Goal: Information Seeking & Learning: Learn about a topic

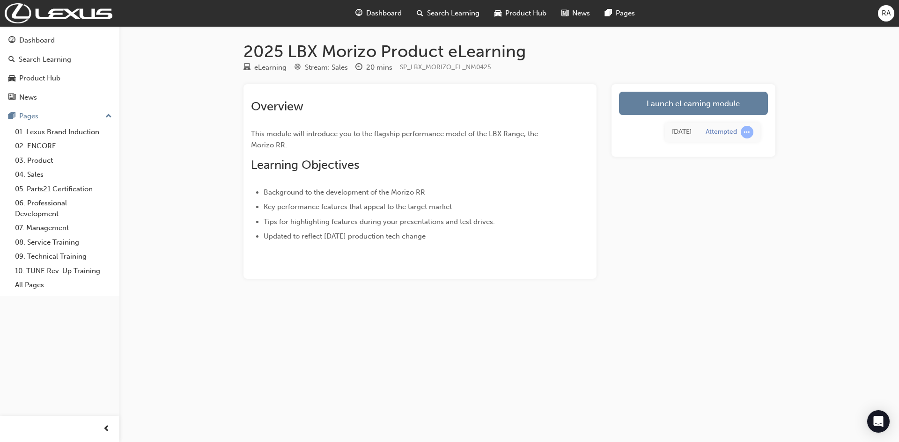
click at [712, 104] on link "Launch eLearning module" at bounding box center [693, 103] width 149 height 23
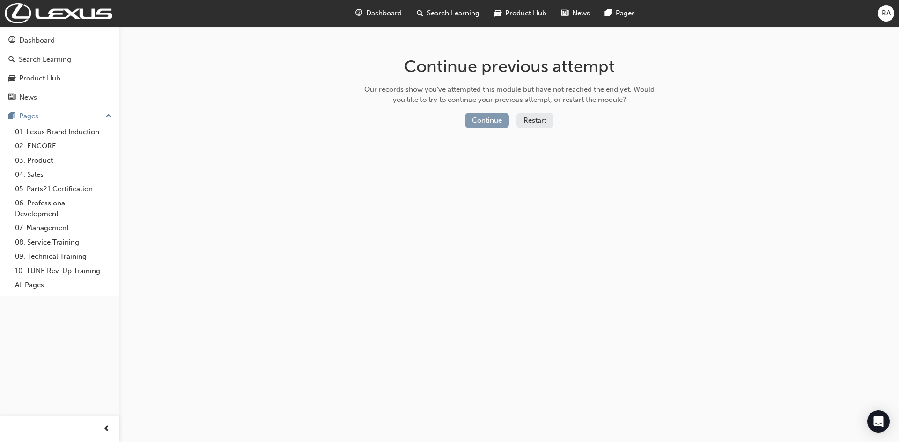
click at [489, 126] on button "Continue" at bounding box center [487, 120] width 44 height 15
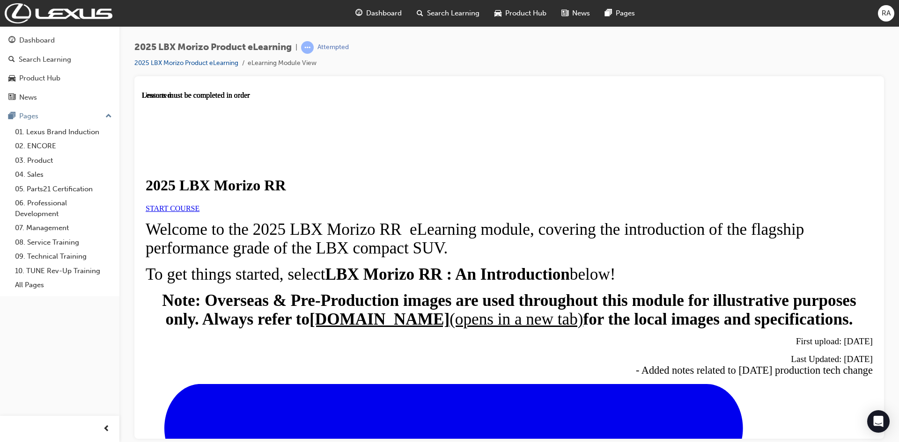
scroll to position [94, 0]
click at [199, 204] on link "START COURSE" at bounding box center [173, 208] width 54 height 8
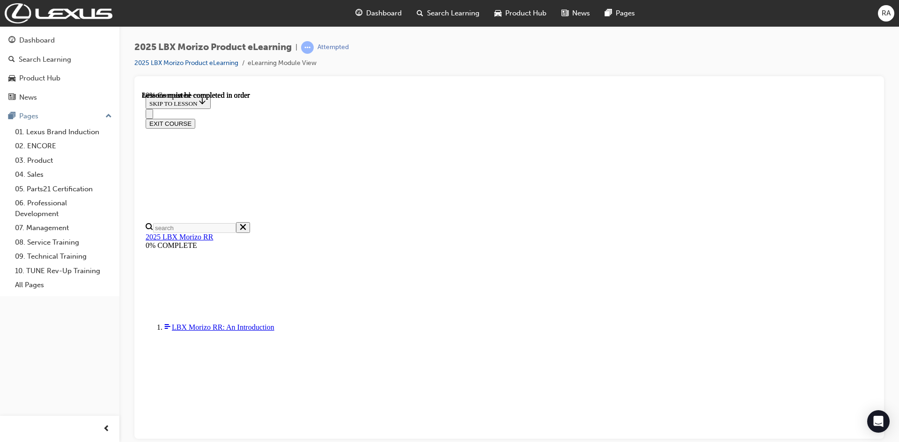
scroll to position [548, 0]
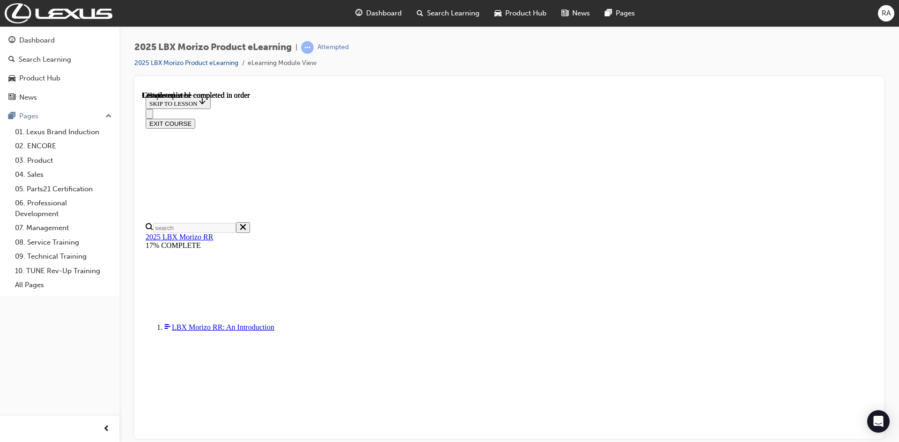
scroll to position [32, 0]
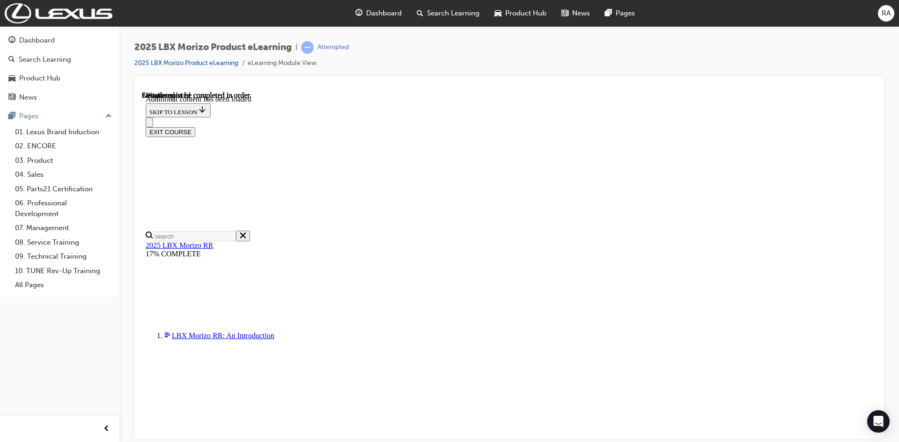
scroll to position [224, 0]
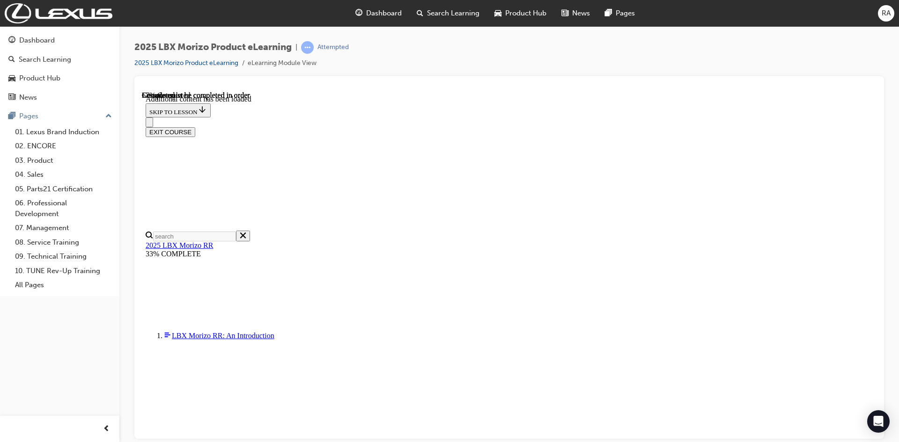
scroll to position [688, 0]
drag, startPoint x: 501, startPoint y: 293, endPoint x: 496, endPoint y: 293, distance: 5.2
drag, startPoint x: 491, startPoint y: 293, endPoint x: 574, endPoint y: 257, distance: 90.6
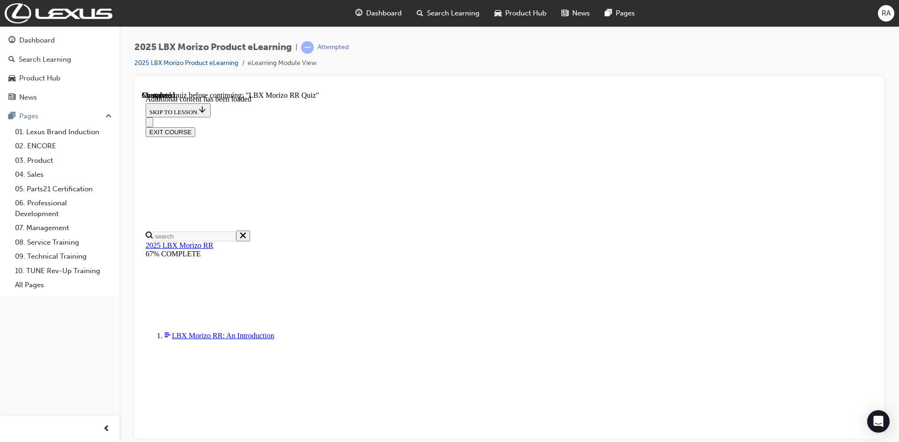
scroll to position [595, 0]
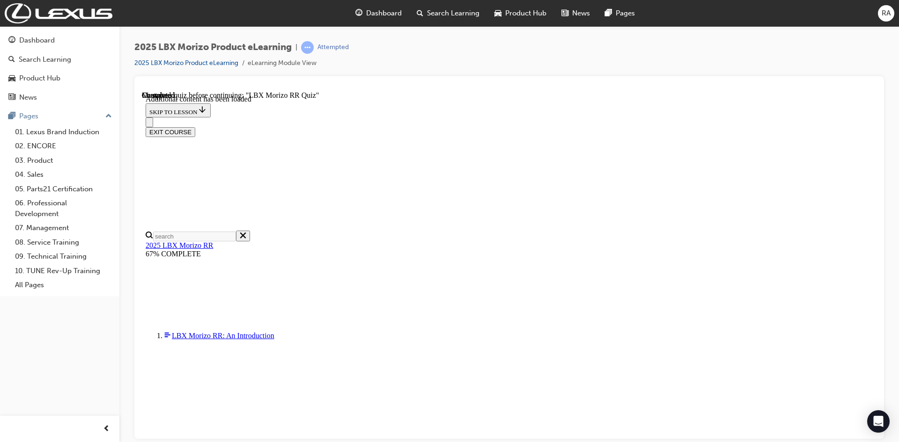
radio input "true"
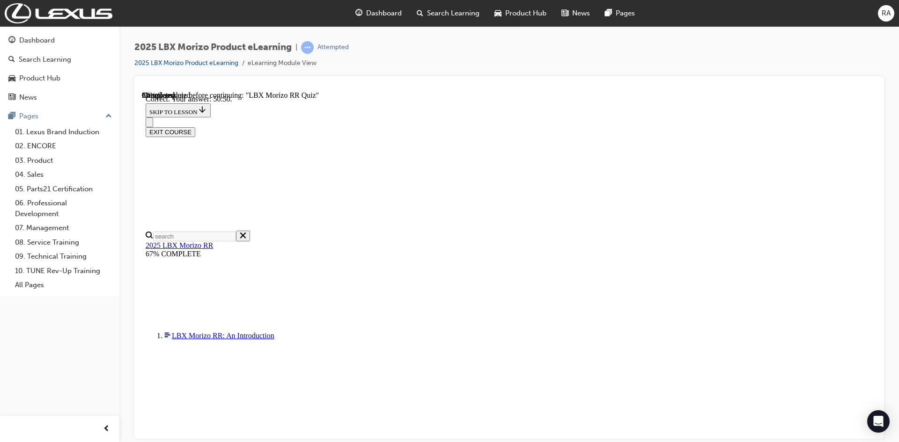
radio input "true"
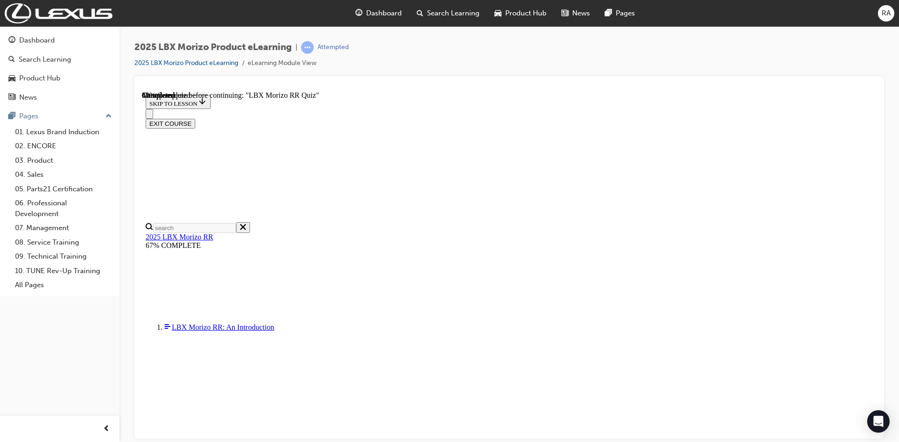
scroll to position [140, 0]
radio input "true"
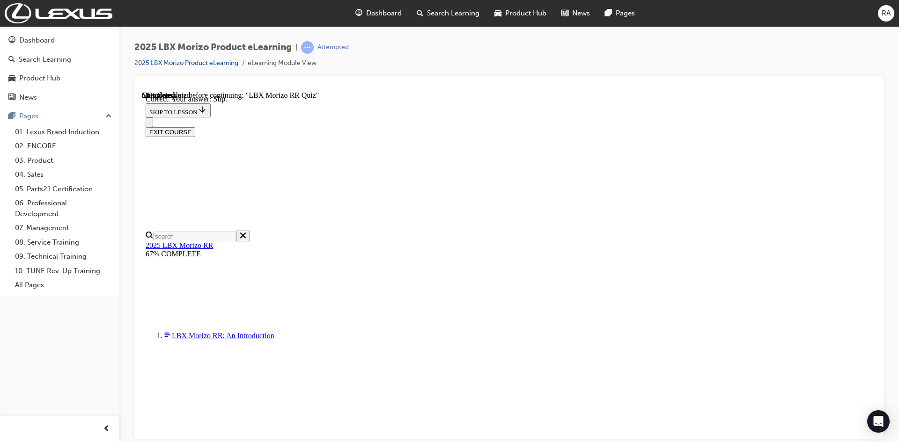
scroll to position [292, 0]
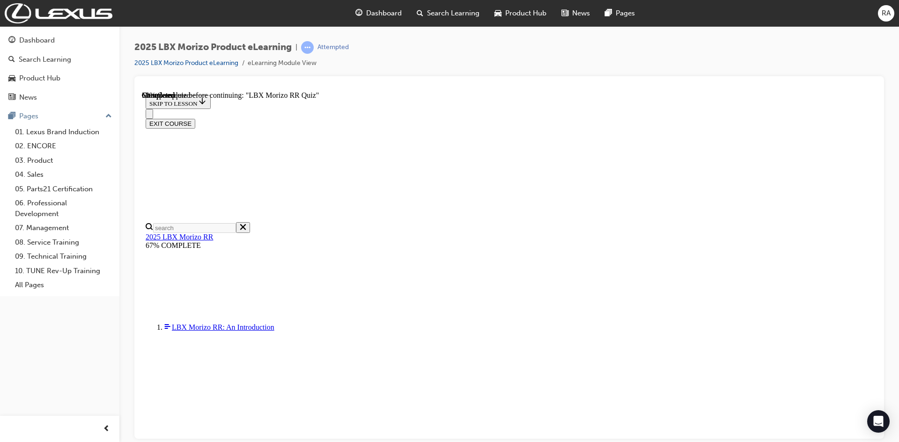
scroll to position [94, 0]
radio input "true"
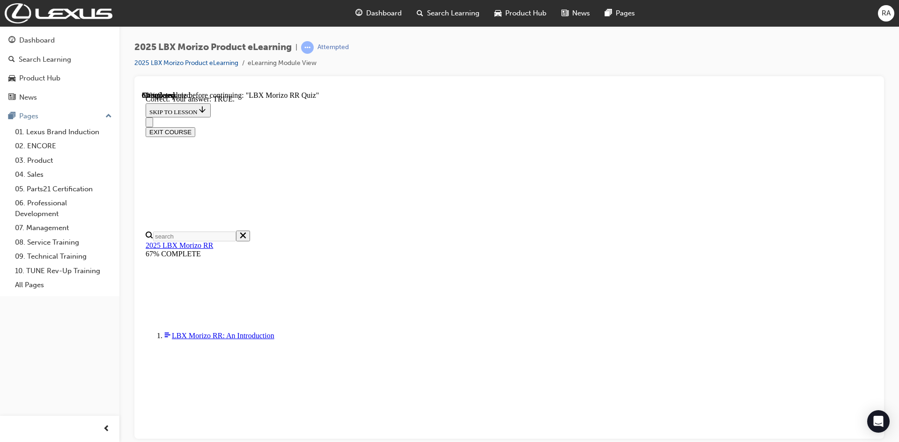
scroll to position [258, 0]
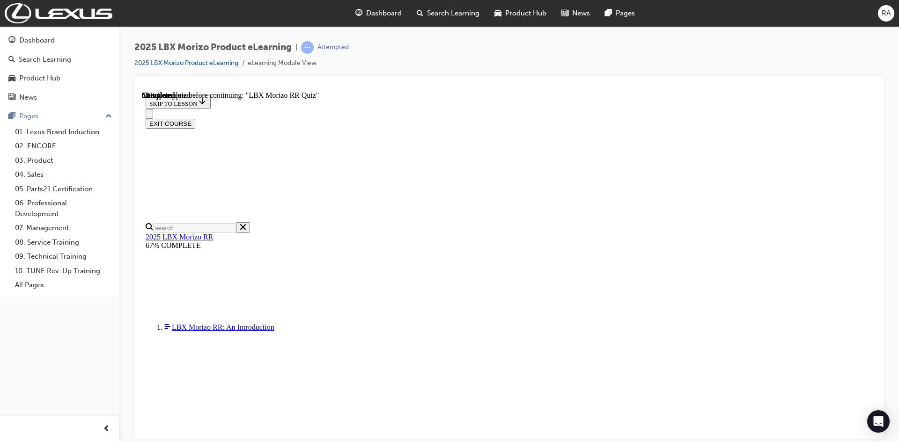
radio input "true"
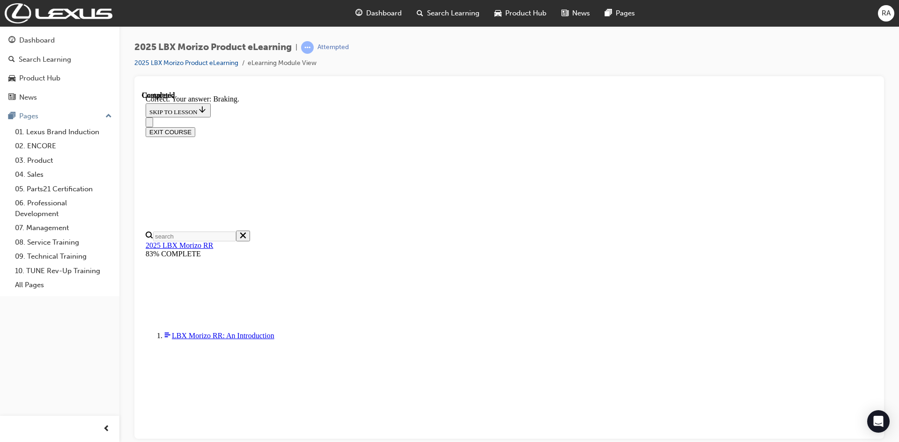
scroll to position [136, 0]
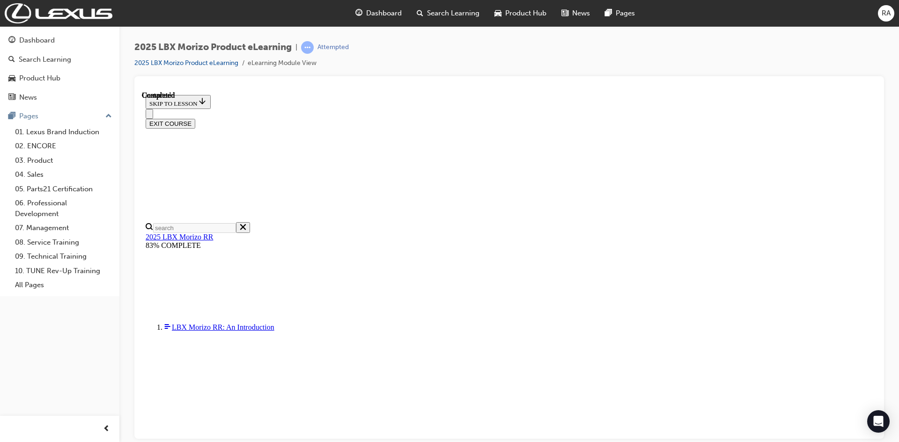
scroll to position [167, 0]
click at [195, 118] on button "EXIT COURSE" at bounding box center [171, 123] width 50 height 10
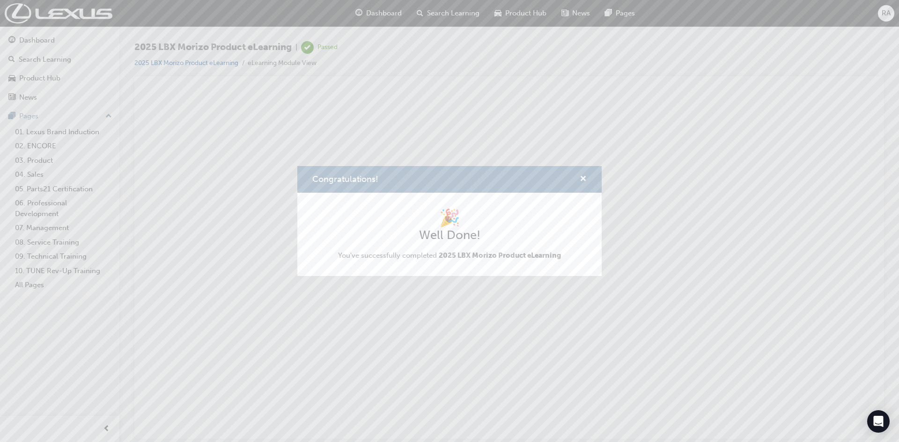
scroll to position [0, 0]
click at [583, 179] on span "cross-icon" at bounding box center [583, 180] width 7 height 8
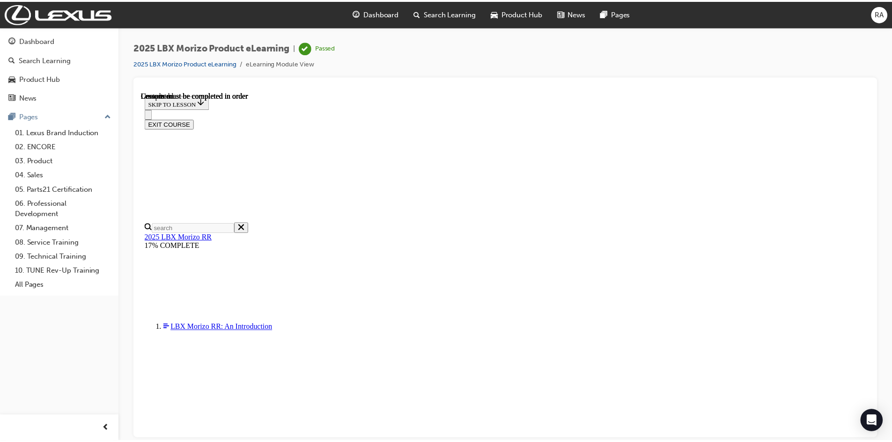
scroll to position [33, 0]
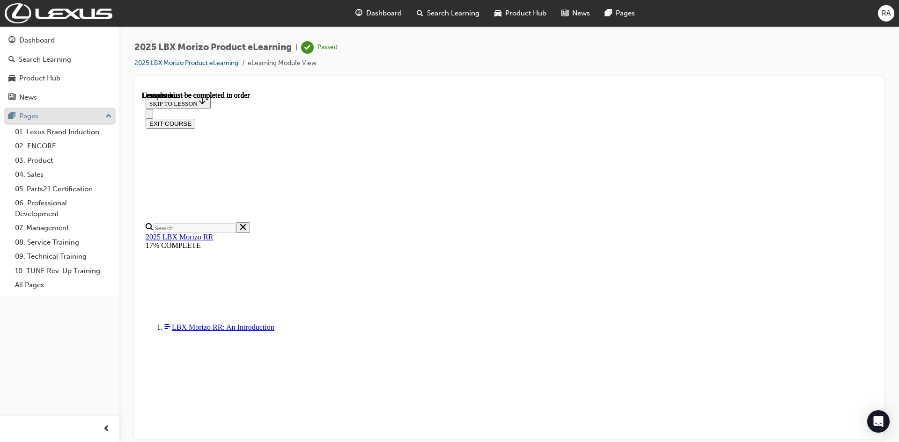
click at [34, 118] on div "Pages" at bounding box center [28, 116] width 19 height 11
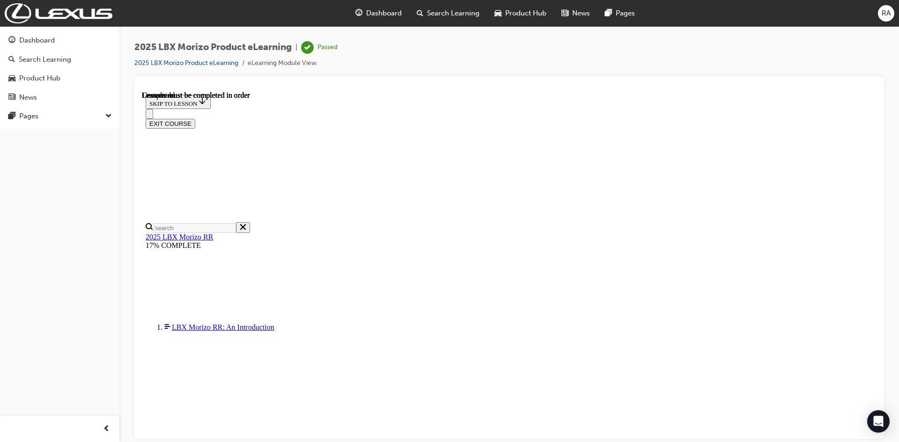
click at [381, 13] on span "Dashboard" at bounding box center [384, 13] width 36 height 11
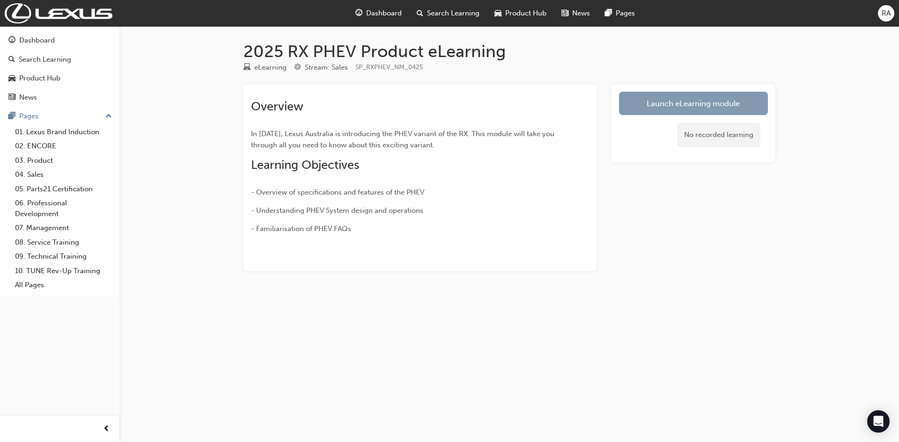
click at [687, 103] on link "Launch eLearning module" at bounding box center [693, 103] width 149 height 23
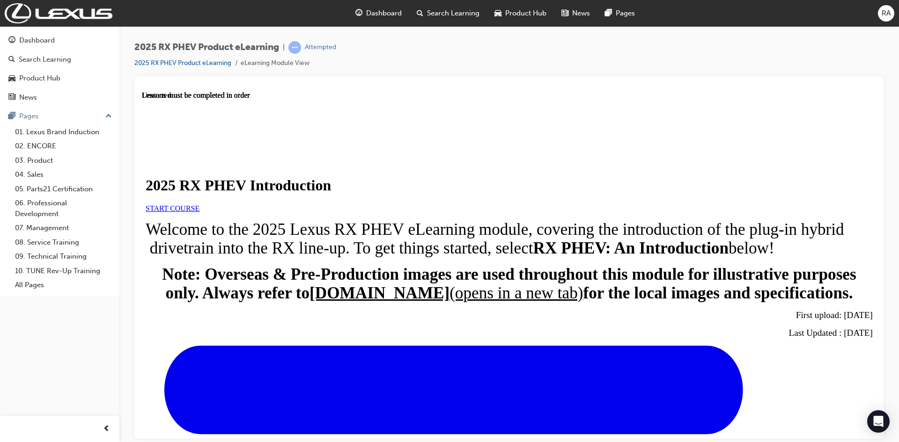
click at [199, 212] on link "START COURSE" at bounding box center [173, 208] width 54 height 8
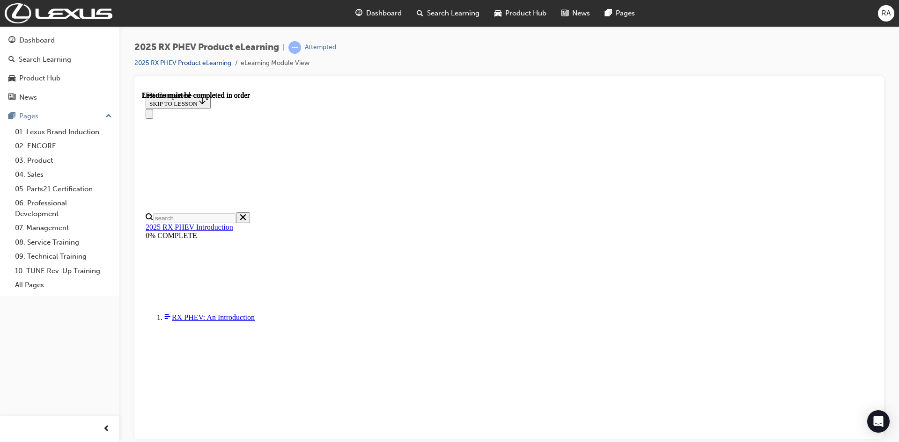
scroll to position [610, 0]
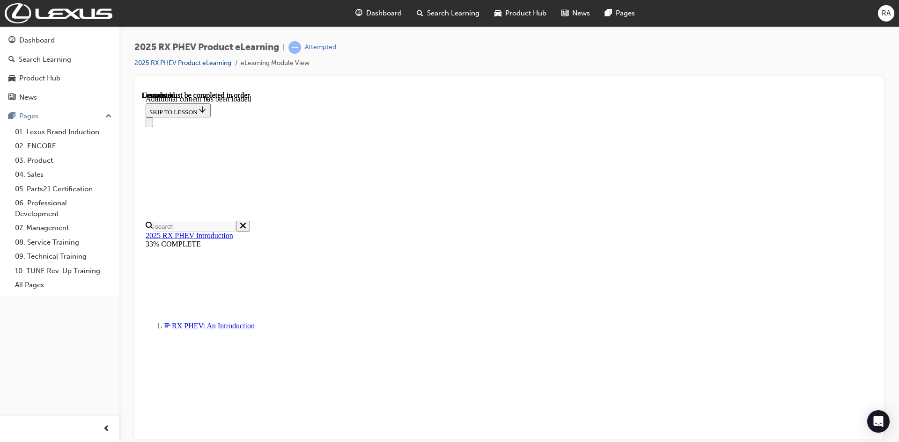
scroll to position [1070, 0]
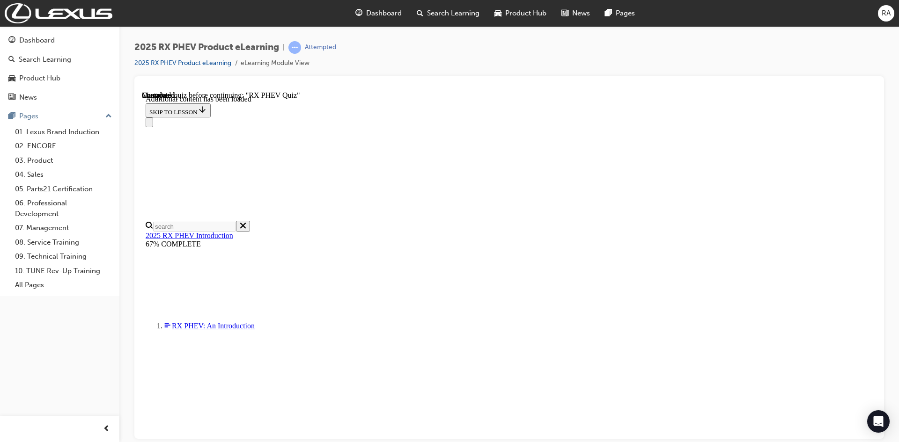
scroll to position [90, 0]
radio input "true"
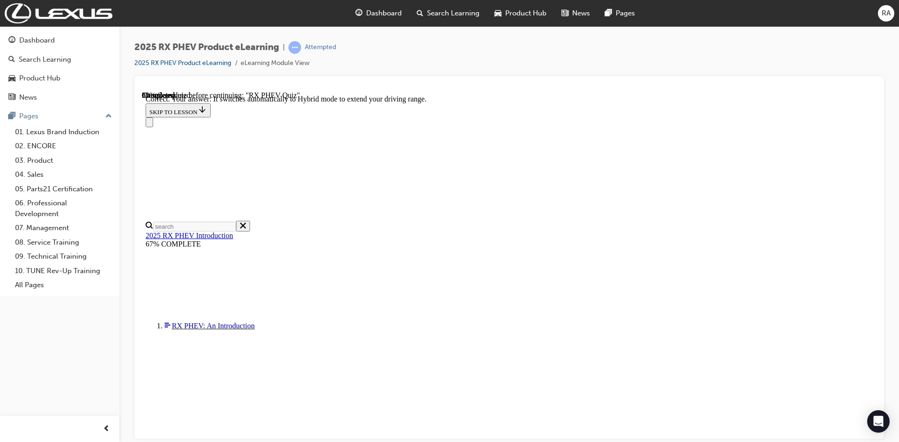
scroll to position [119, 0]
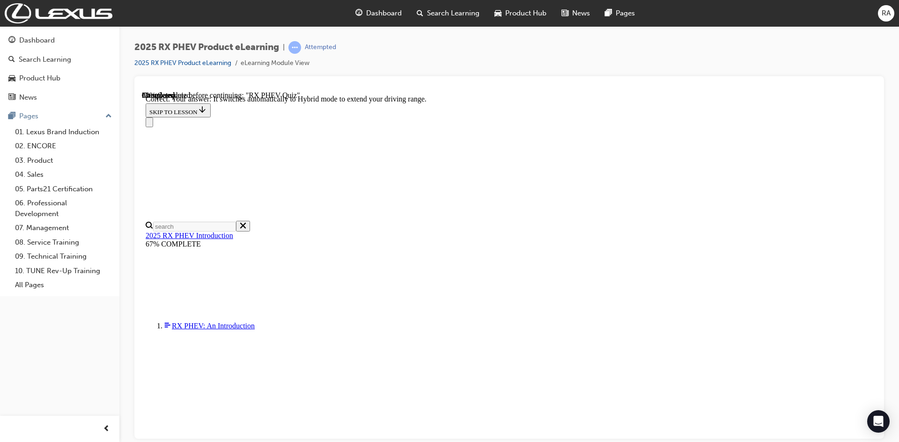
radio input "true"
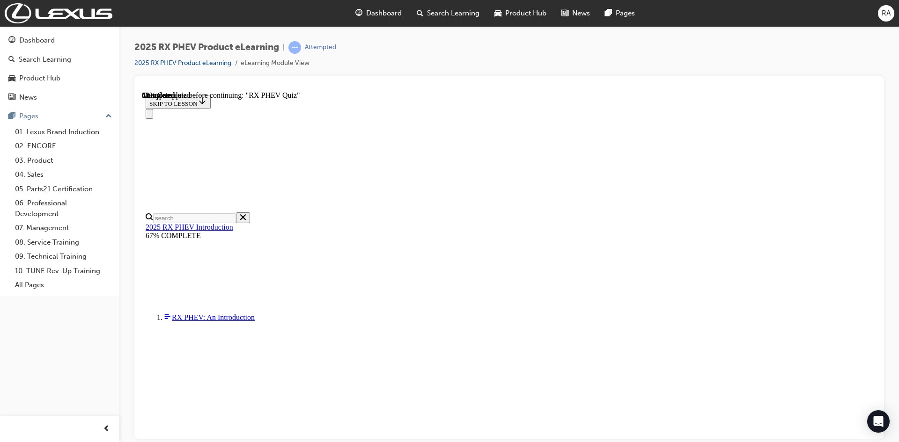
scroll to position [62, 0]
radio input "true"
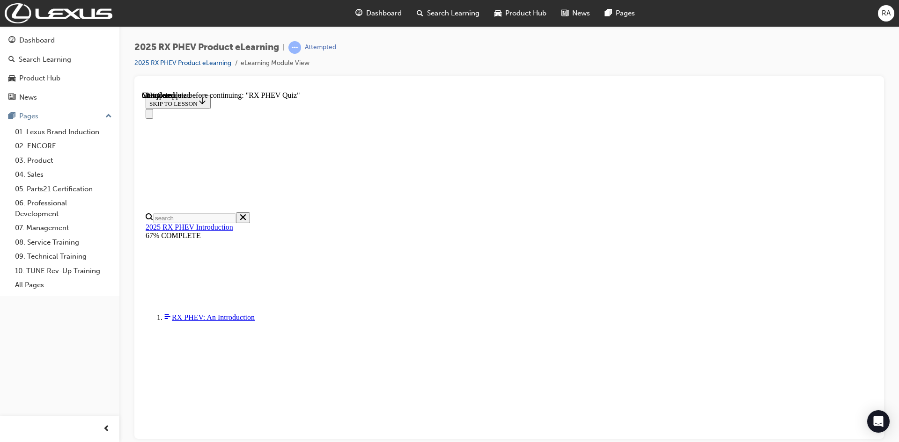
radio input "true"
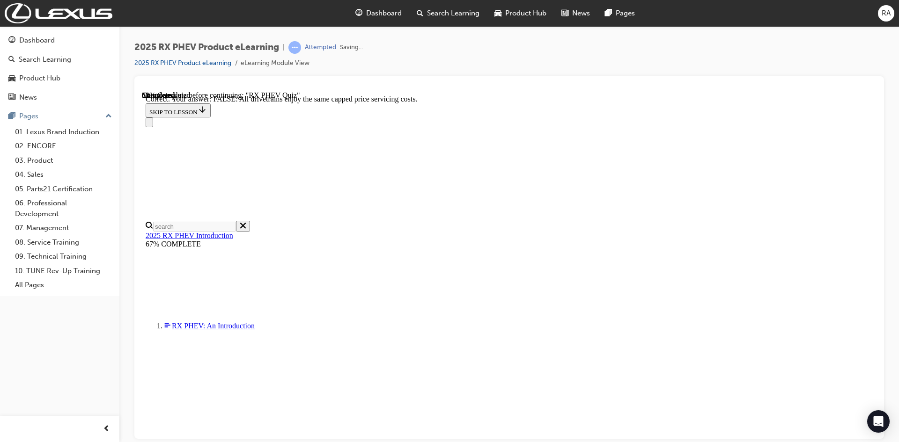
scroll to position [91, 0]
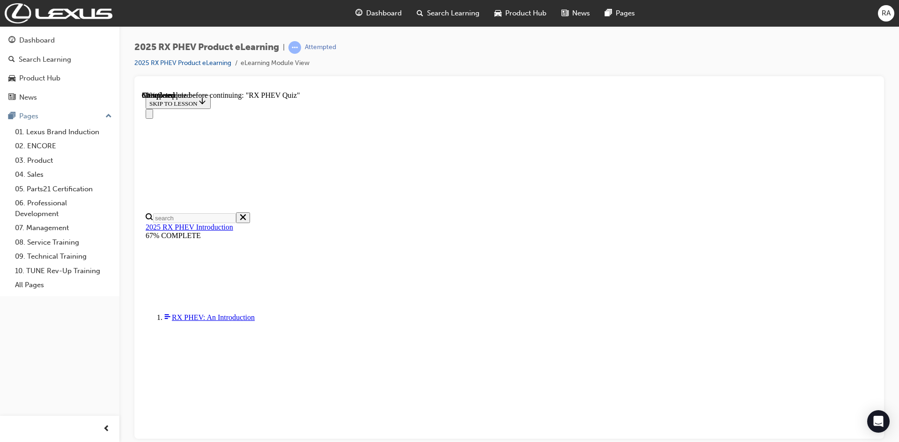
scroll to position [81, 0]
drag, startPoint x: 612, startPoint y: 325, endPoint x: 611, endPoint y: 353, distance: 27.6
radio input "true"
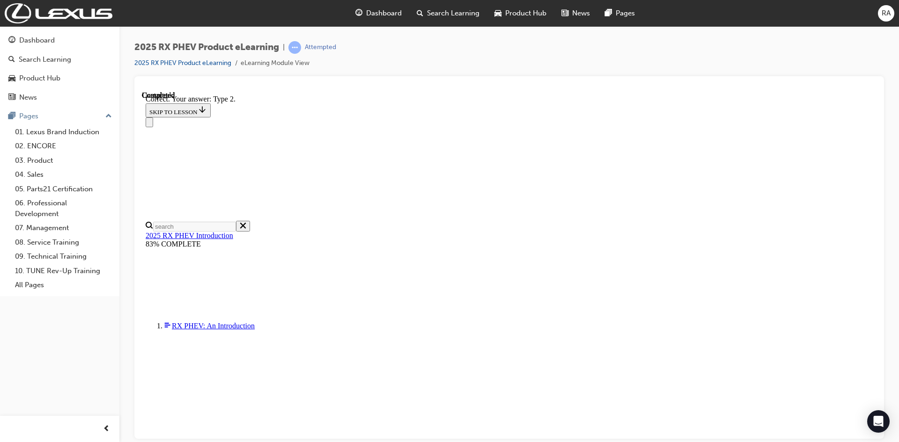
scroll to position [157, 0]
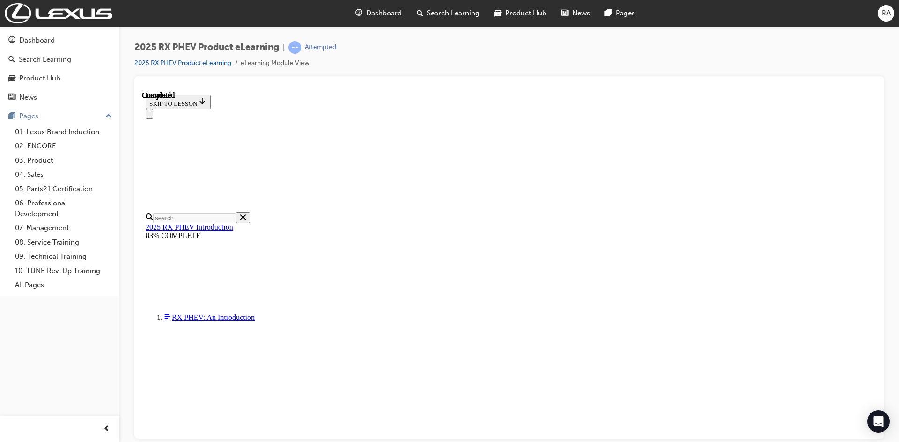
scroll to position [167, 0]
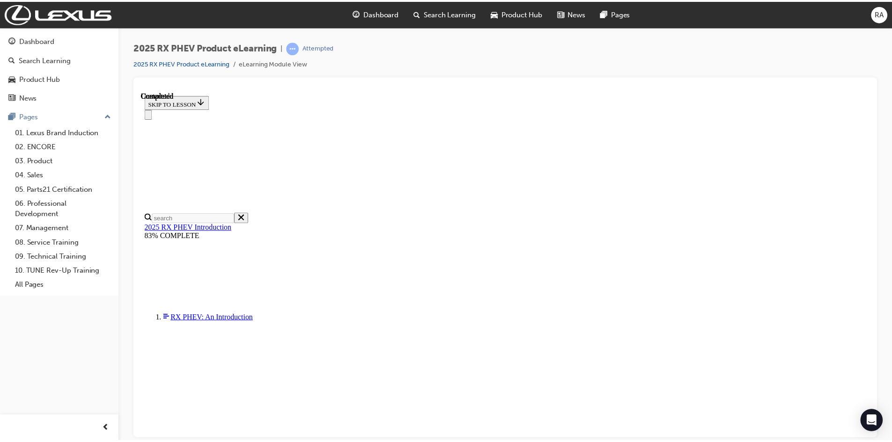
scroll to position [278, 0]
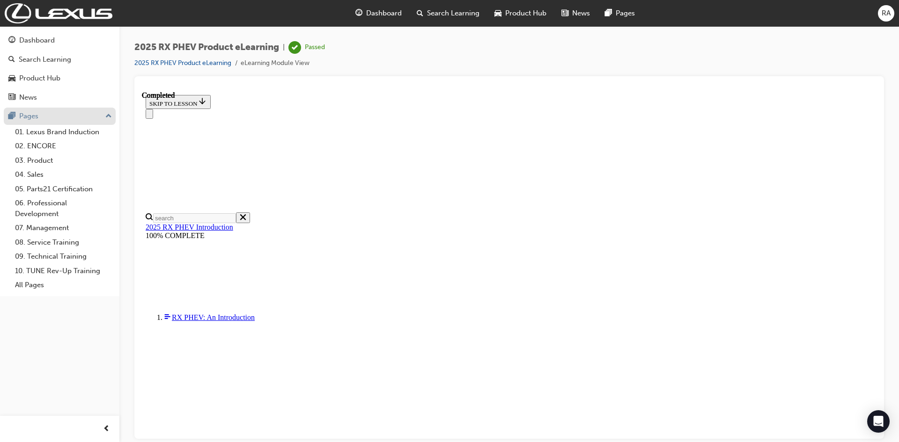
click at [47, 116] on div "Pages" at bounding box center [59, 117] width 103 height 12
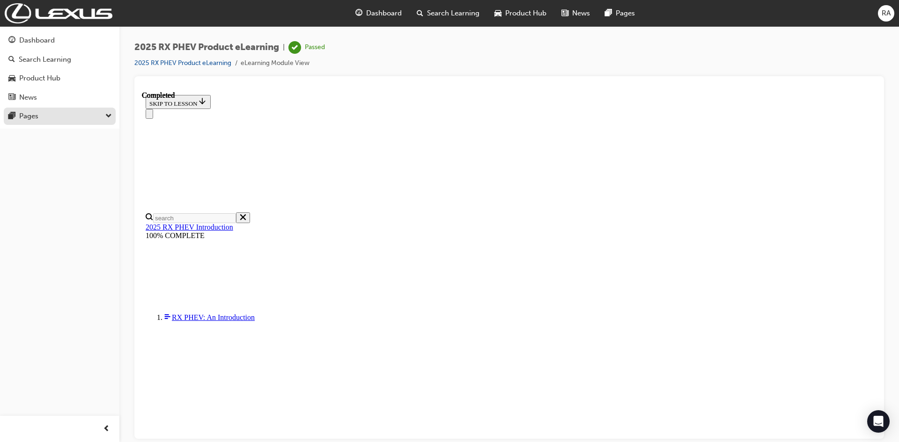
click at [47, 116] on div "Pages" at bounding box center [59, 117] width 103 height 12
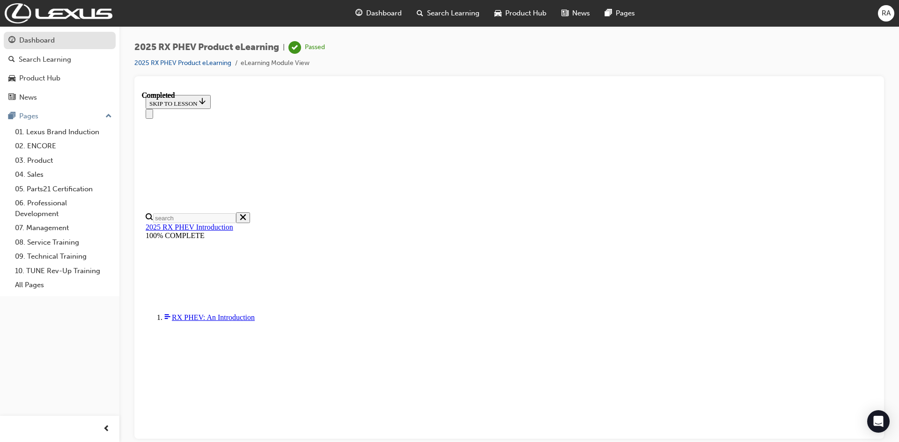
click at [45, 37] on div "Dashboard" at bounding box center [37, 40] width 36 height 11
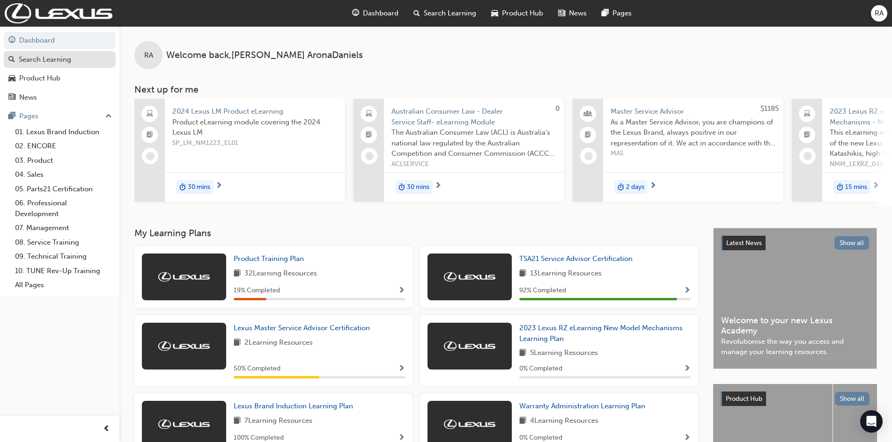
click at [83, 59] on div "Search Learning" at bounding box center [59, 60] width 103 height 12
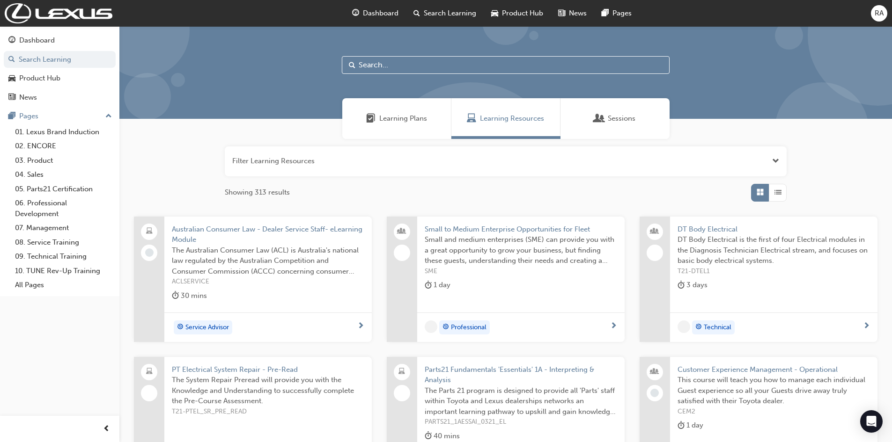
click at [389, 63] on input "text" at bounding box center [506, 65] width 328 height 18
type input "MORIZO"
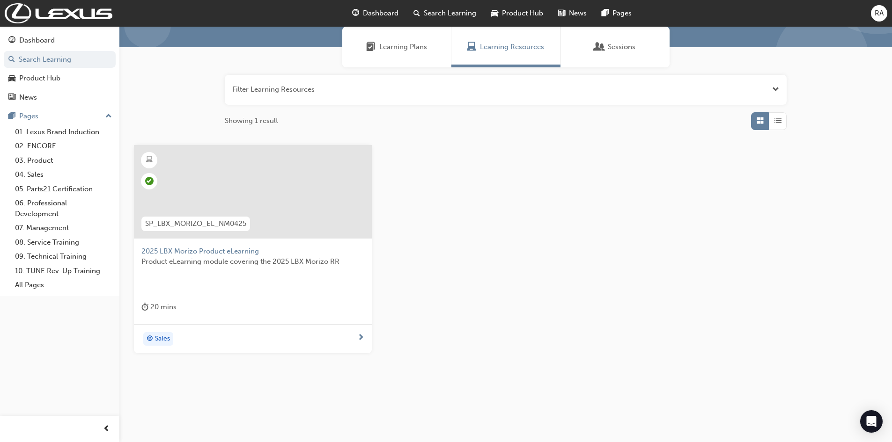
scroll to position [74, 0]
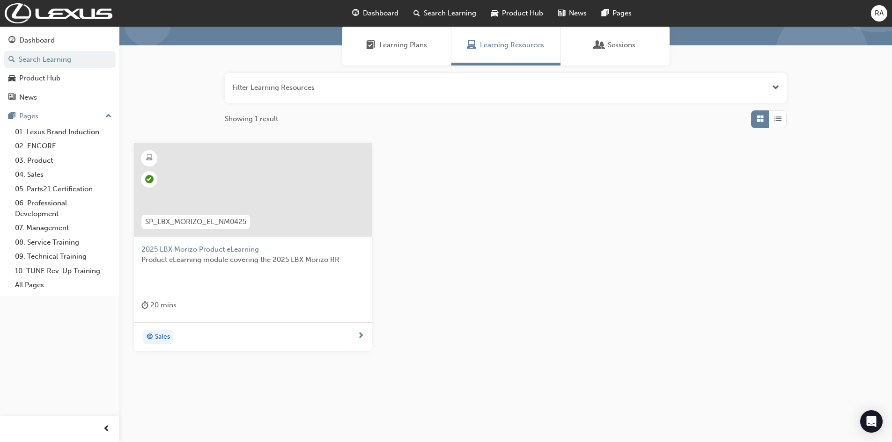
click at [298, 256] on span "Product eLearning module covering the 2025 LBX Morizo RR" at bounding box center [252, 260] width 223 height 11
